Goal: Task Accomplishment & Management: Complete application form

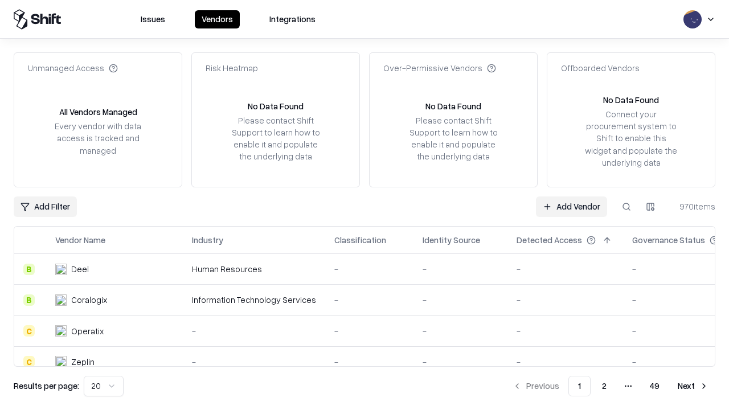
click at [571, 206] on link "Add Vendor" at bounding box center [571, 207] width 71 height 21
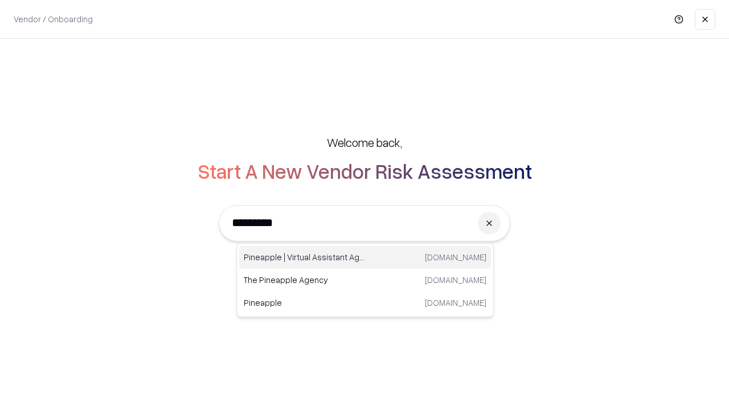
click at [365, 257] on div "Pineapple | Virtual Assistant Agency [DOMAIN_NAME]" at bounding box center [365, 257] width 252 height 23
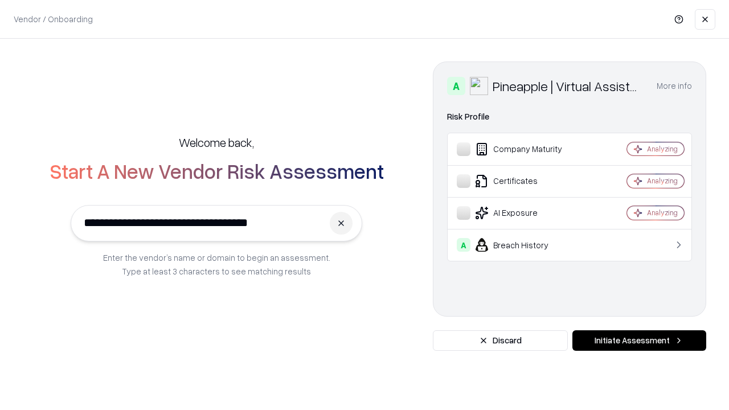
type input "**********"
click at [639, 341] on button "Initiate Assessment" at bounding box center [639, 340] width 134 height 21
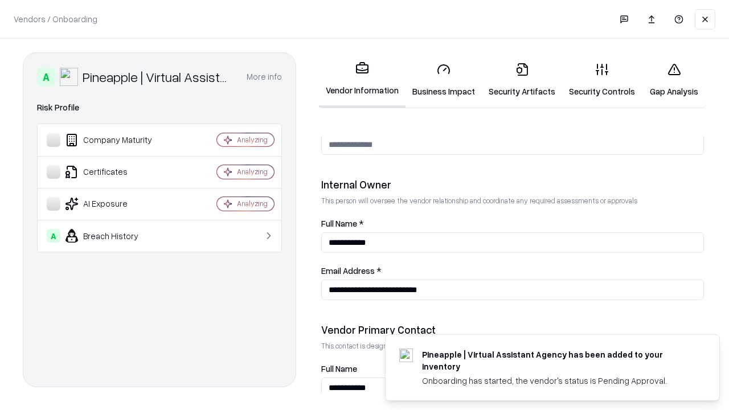
scroll to position [590, 0]
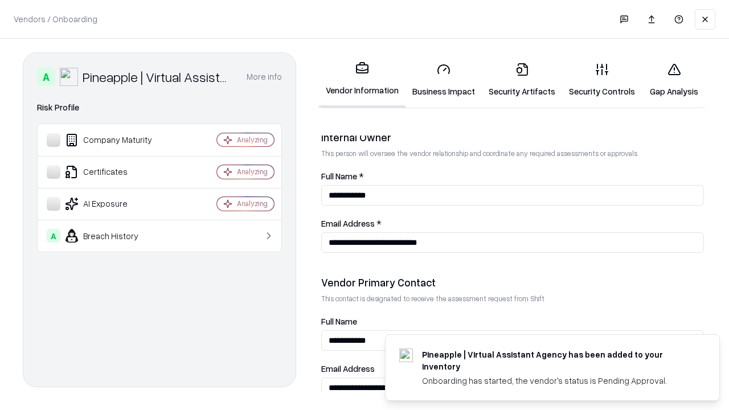
click at [522, 80] on link "Security Artifacts" at bounding box center [522, 80] width 80 height 53
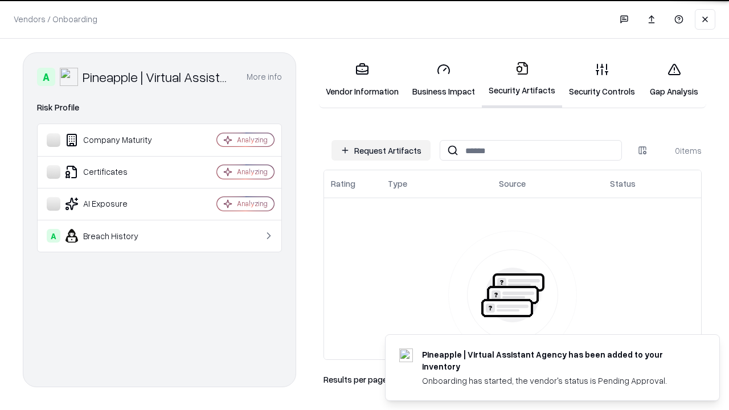
click at [381, 150] on button "Request Artifacts" at bounding box center [380, 150] width 99 height 21
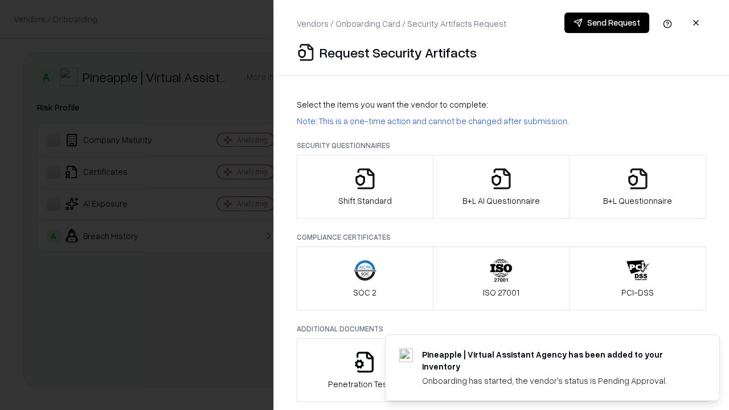
click at [637, 187] on icon "button" at bounding box center [638, 178] width 23 height 23
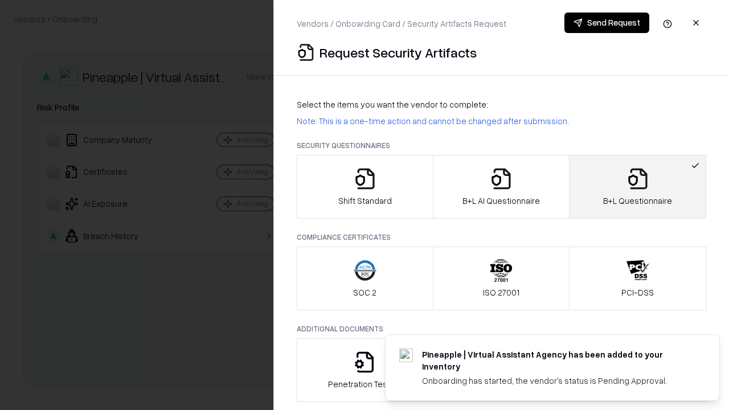
click at [501, 187] on icon "button" at bounding box center [501, 178] width 23 height 23
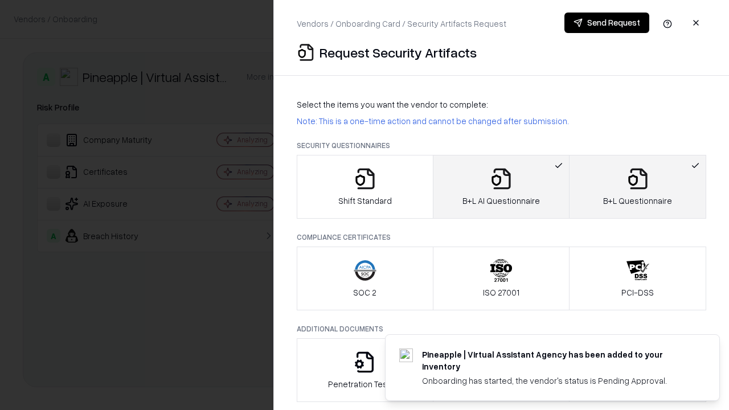
click at [607, 23] on button "Send Request" at bounding box center [606, 23] width 85 height 21
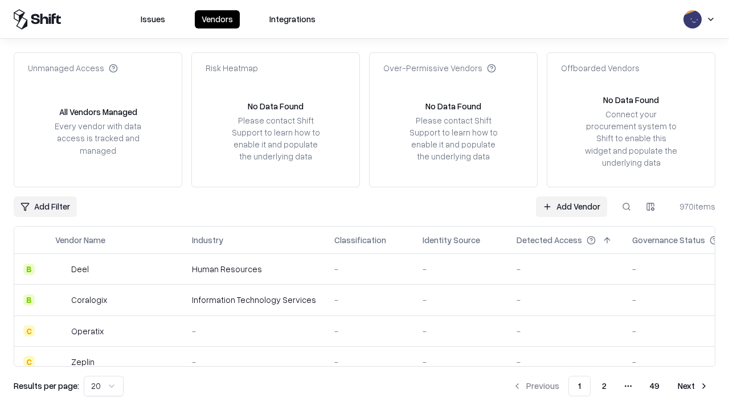
click at [627, 206] on button at bounding box center [626, 207] width 21 height 21
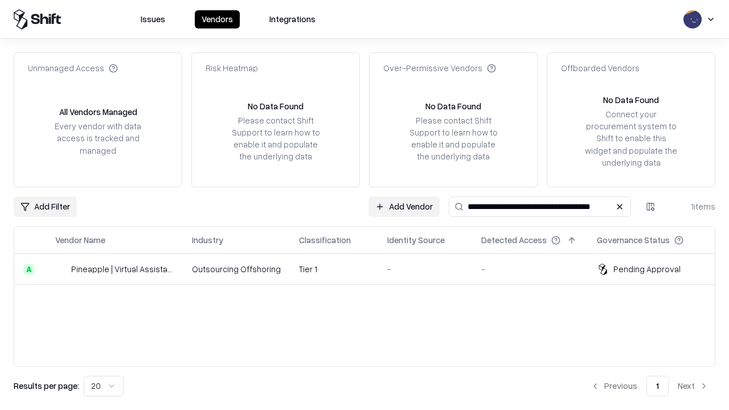
type input "**********"
click at [371, 269] on td "Tier 1" at bounding box center [334, 269] width 88 height 31
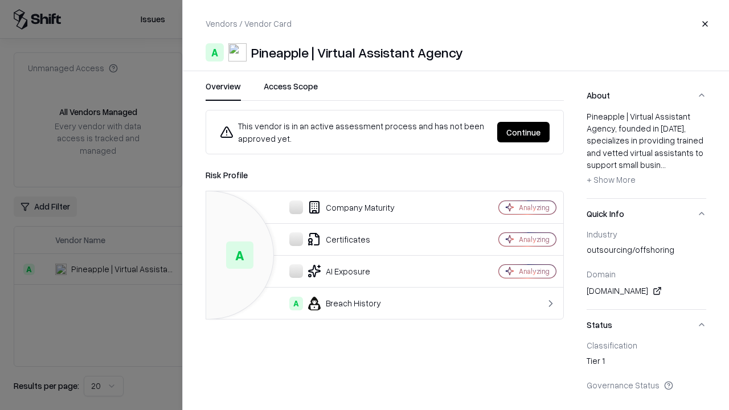
click at [523, 132] on button "Continue" at bounding box center [523, 132] width 52 height 21
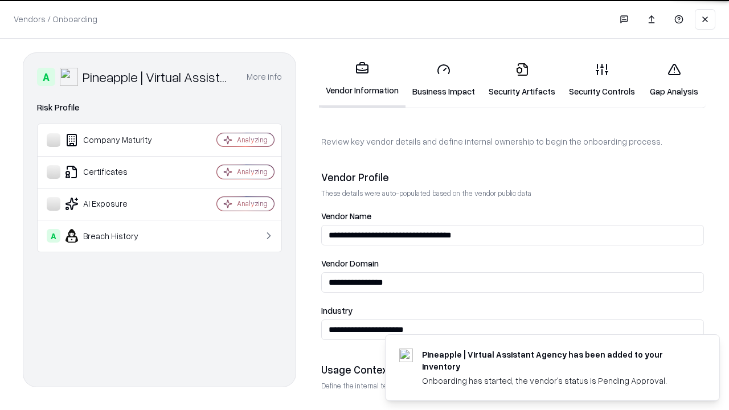
click at [522, 80] on link "Security Artifacts" at bounding box center [522, 80] width 80 height 53
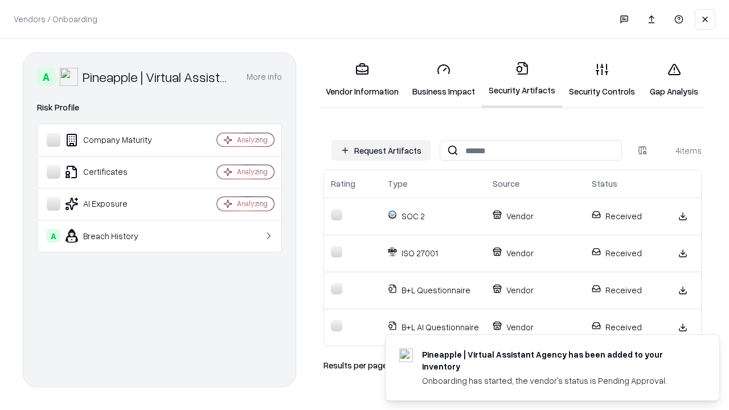
click at [674, 80] on link "Gap Analysis" at bounding box center [674, 80] width 64 height 53
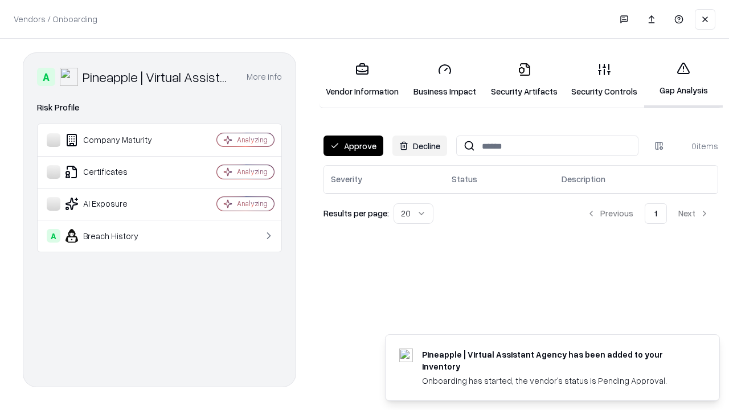
click at [353, 146] on button "Approve" at bounding box center [354, 146] width 60 height 21
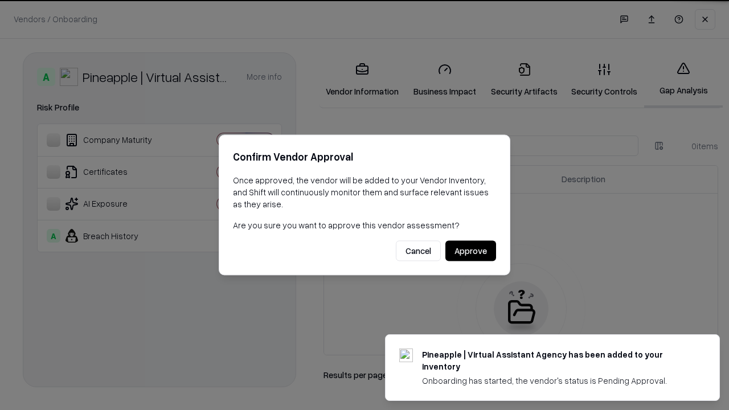
click at [470, 251] on button "Approve" at bounding box center [470, 251] width 51 height 21
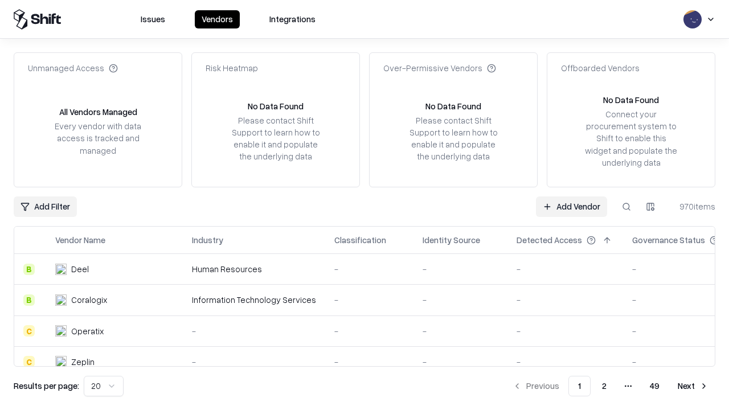
type input "**********"
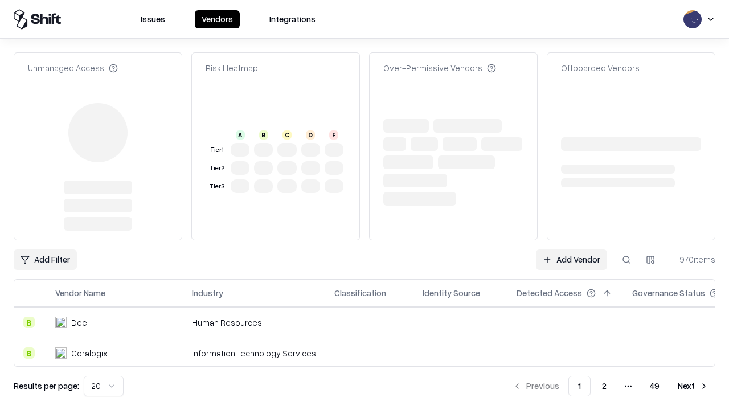
click at [571, 249] on link "Add Vendor" at bounding box center [571, 259] width 71 height 21
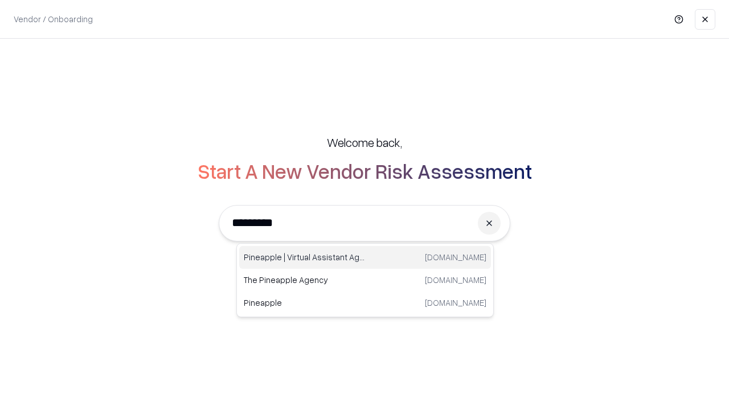
click at [365, 257] on div "Pineapple | Virtual Assistant Agency [DOMAIN_NAME]" at bounding box center [365, 257] width 252 height 23
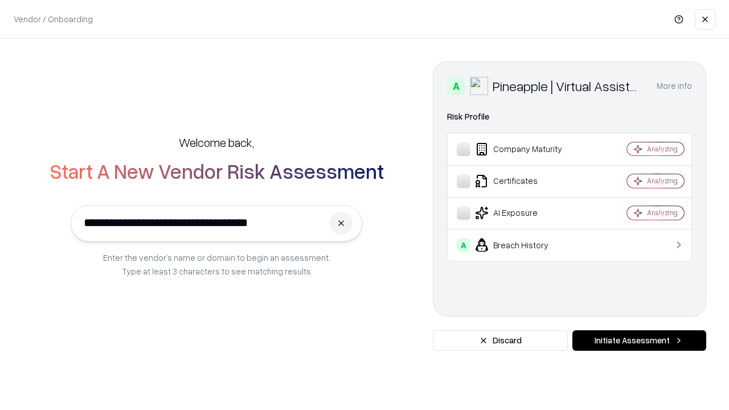
type input "**********"
click at [639, 341] on button "Initiate Assessment" at bounding box center [639, 340] width 134 height 21
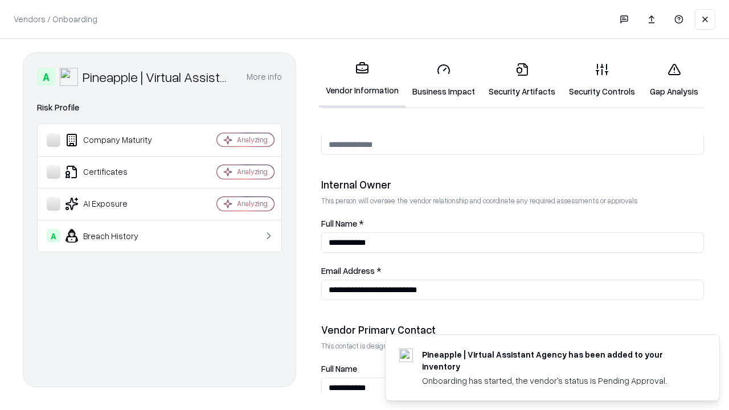
scroll to position [590, 0]
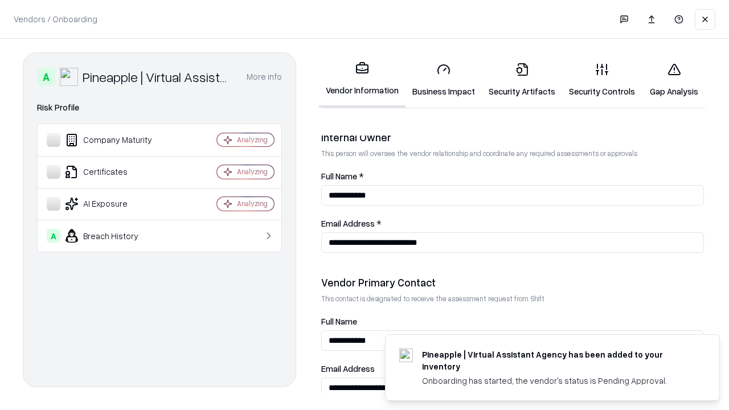
click at [674, 80] on link "Gap Analysis" at bounding box center [674, 80] width 64 height 53
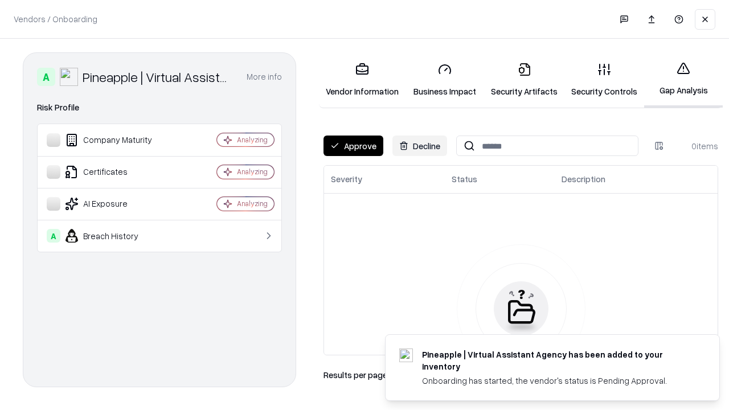
click at [353, 146] on button "Approve" at bounding box center [354, 146] width 60 height 21
